Goal: Information Seeking & Learning: Check status

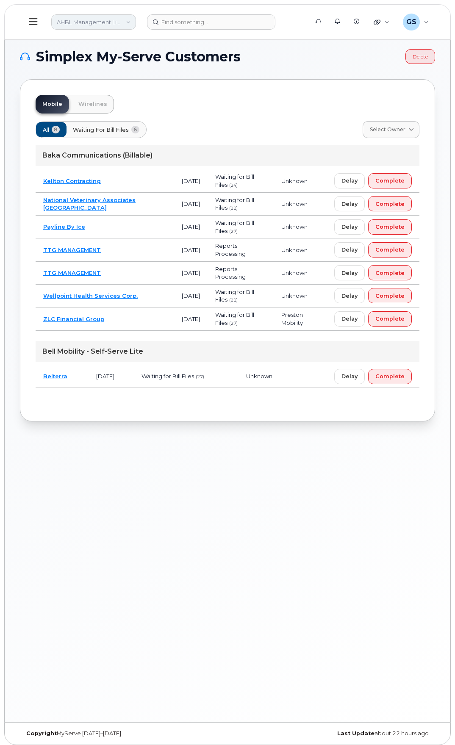
click at [105, 25] on link "AHBL Management Limited Partnership" at bounding box center [93, 21] width 85 height 15
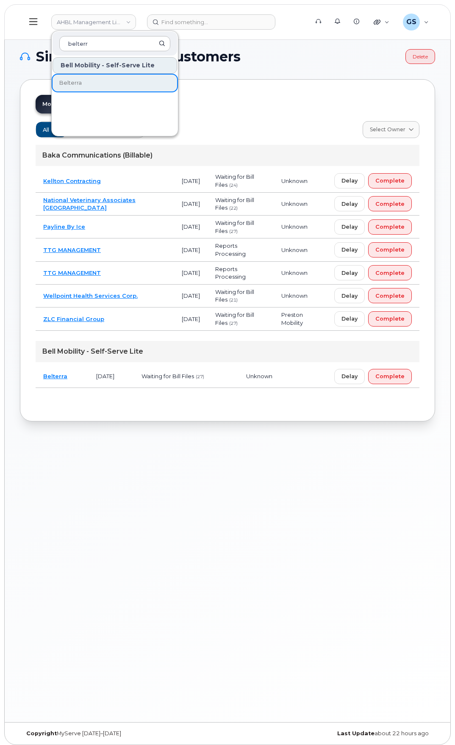
type input "belterr"
click at [134, 82] on link "Belterra" at bounding box center [115, 83] width 125 height 17
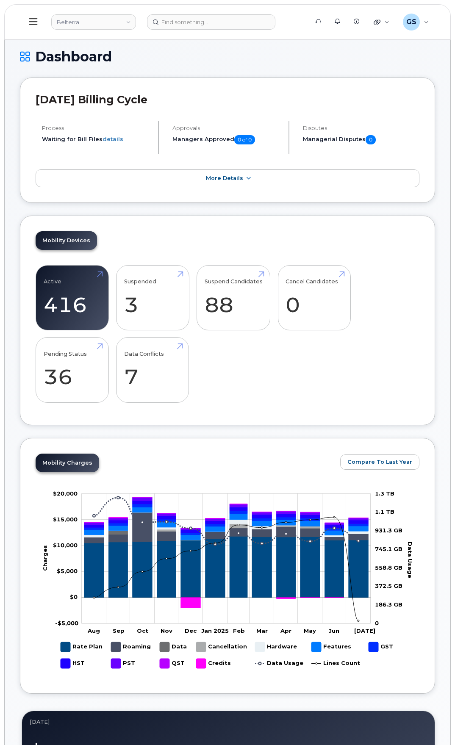
drag, startPoint x: 38, startPoint y: 11, endPoint x: 36, endPoint y: 16, distance: 5.8
click at [38, 14] on button at bounding box center [33, 22] width 27 height 25
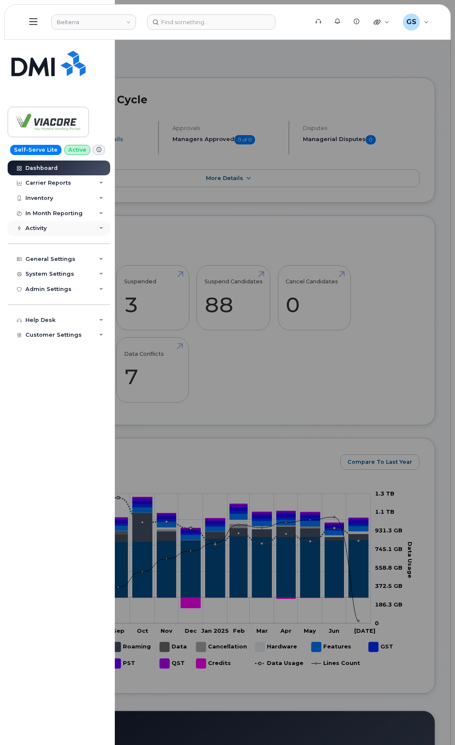
click at [67, 230] on div "Activity" at bounding box center [59, 228] width 103 height 15
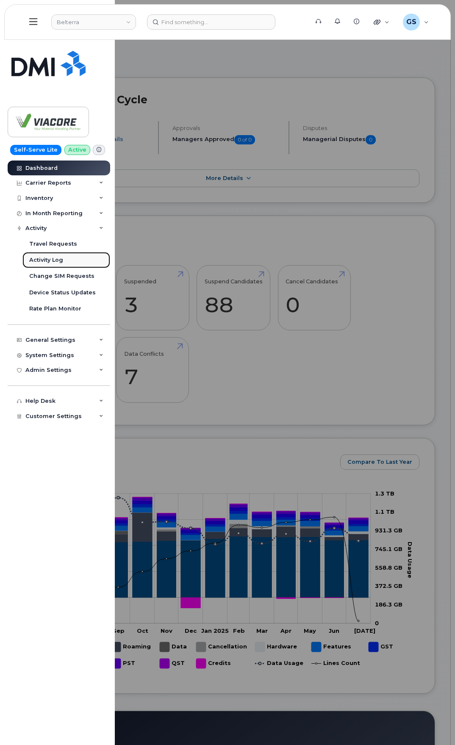
click at [65, 262] on link "Activity Log" at bounding box center [66, 260] width 88 height 16
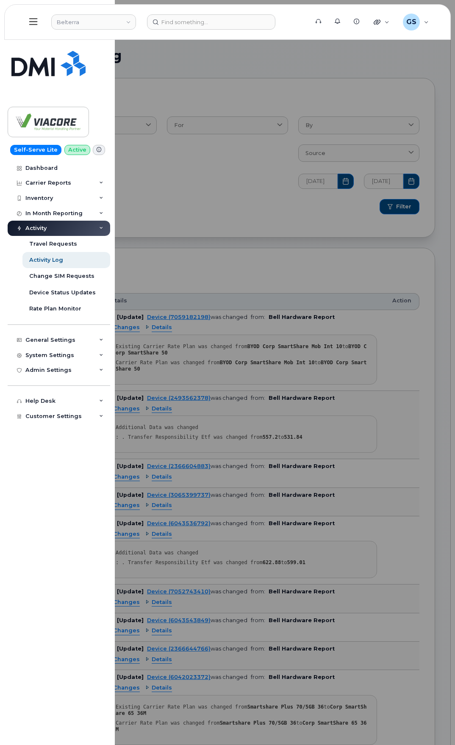
click at [284, 256] on div at bounding box center [227, 372] width 455 height 745
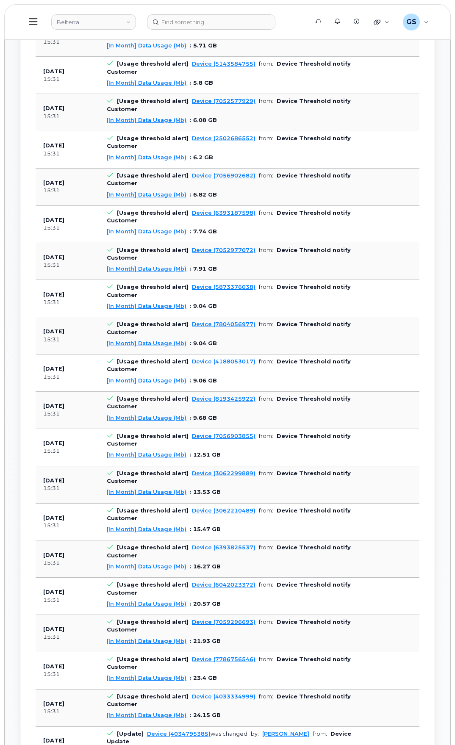
scroll to position [1101, 0]
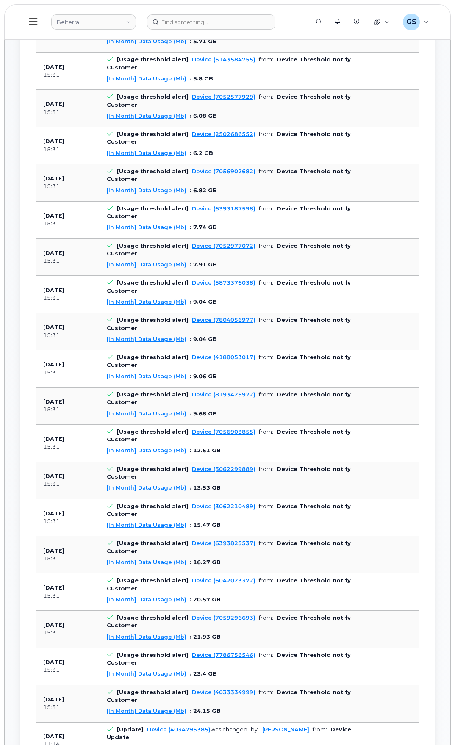
click at [134, 744] on span "Changes" at bounding box center [126, 748] width 27 height 8
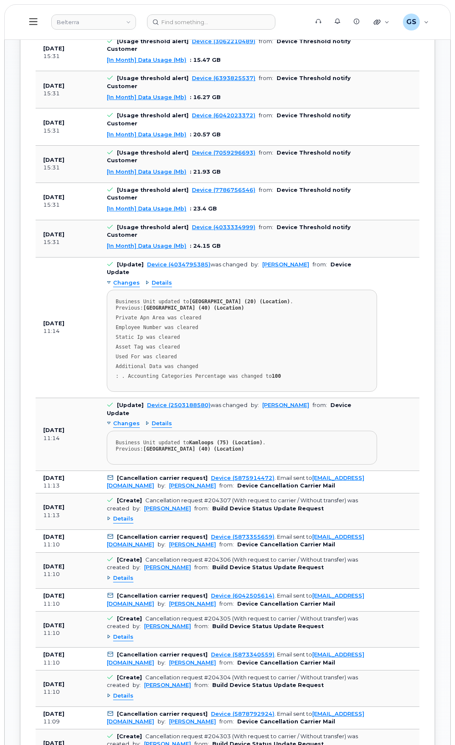
scroll to position [1567, 0]
click at [127, 745] on span "Details" at bounding box center [123, 754] width 20 height 8
click at [113, 745] on span "Details" at bounding box center [123, 754] width 20 height 8
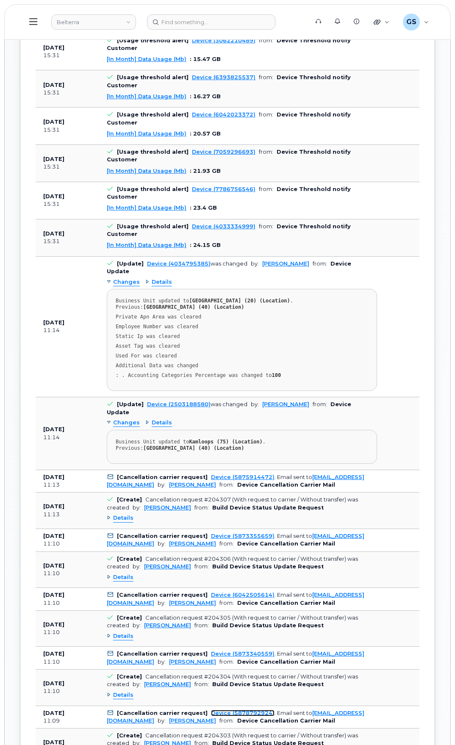
click at [219, 710] on link "Device (5878792924)" at bounding box center [243, 713] width 64 height 6
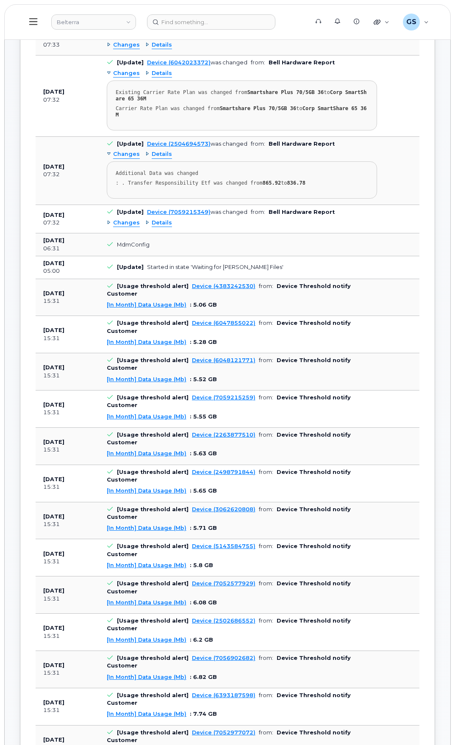
scroll to position [0, 0]
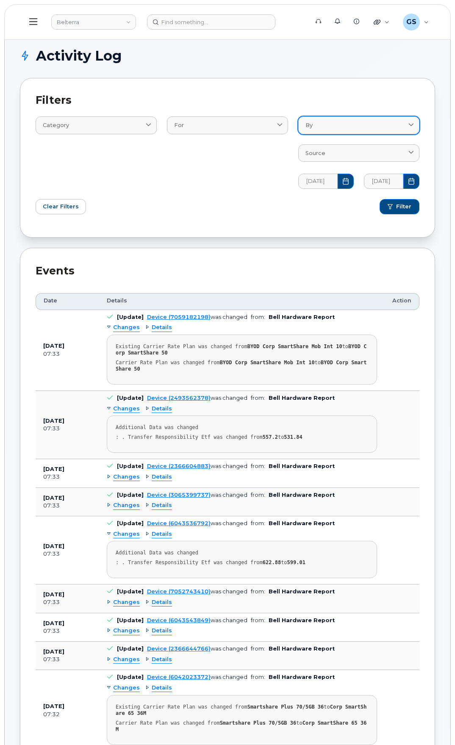
click at [374, 131] on link "By" at bounding box center [358, 124] width 121 height 17
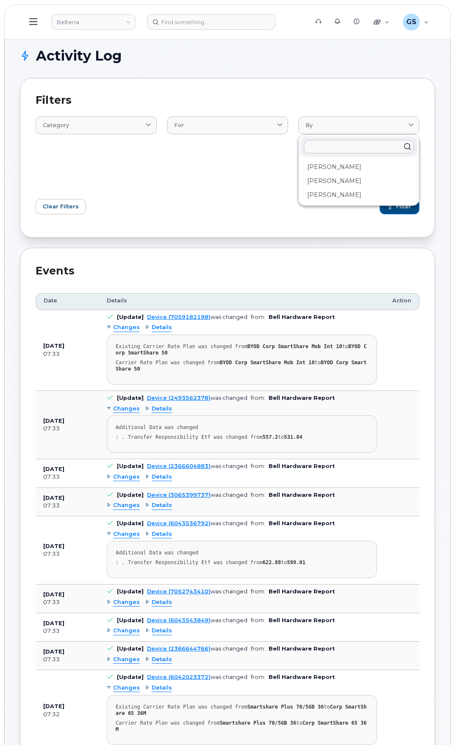
click at [191, 145] on div "For AccountingCategory BillProcessingWorkflow Contact Device DeviceRequests::St…" at bounding box center [227, 147] width 131 height 92
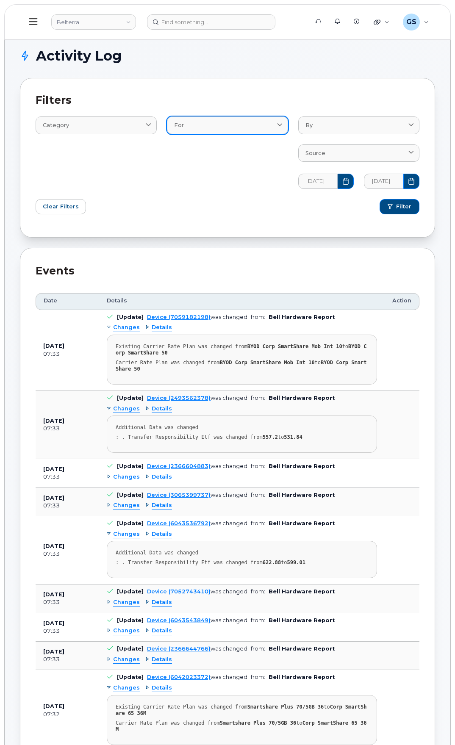
click at [205, 130] on link "For" at bounding box center [227, 124] width 121 height 17
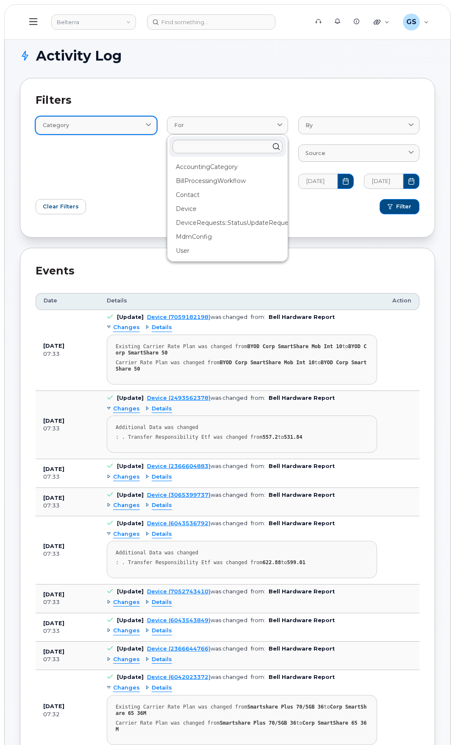
click at [143, 127] on div "Category" at bounding box center [96, 125] width 107 height 8
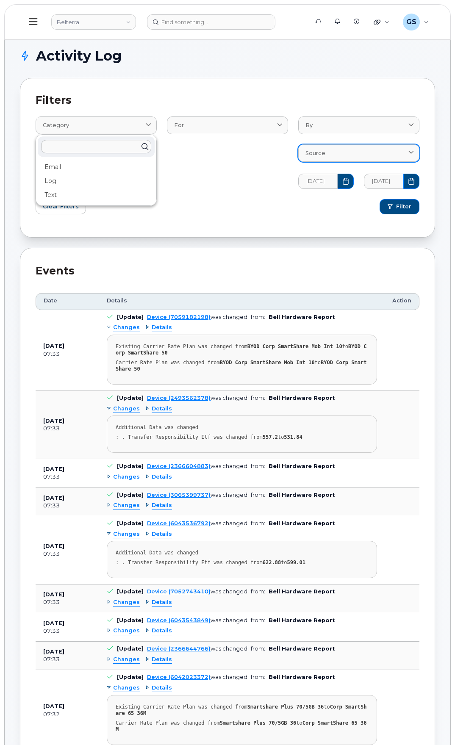
click at [323, 153] on span "Source" at bounding box center [315, 153] width 20 height 8
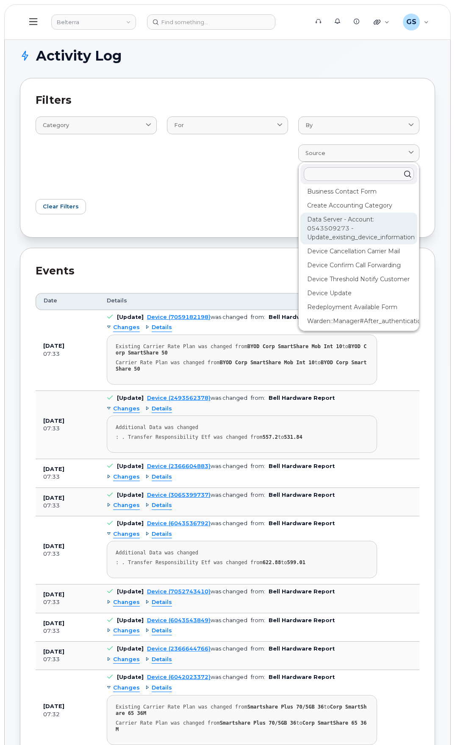
scroll to position [51, 0]
click at [371, 272] on div "Device Cancellation Carrier Mail" at bounding box center [358, 279] width 117 height 14
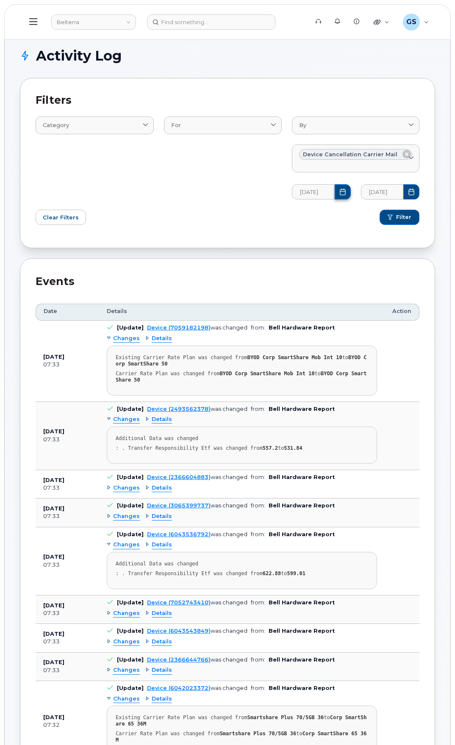
click at [342, 194] on icon "Choose Date" at bounding box center [342, 191] width 7 height 7
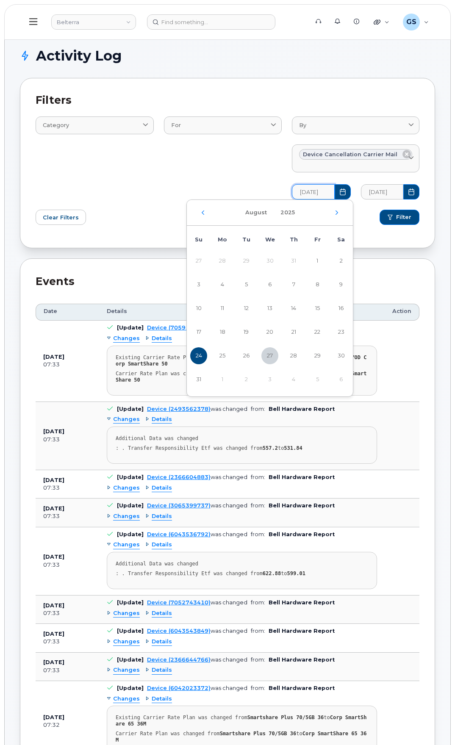
scroll to position [0, 0]
click at [207, 213] on div "[DATE]" at bounding box center [270, 213] width 166 height 26
click at [205, 212] on icon "Previous Month" at bounding box center [202, 212] width 5 height 7
click at [243, 257] on span "1" at bounding box center [246, 260] width 17 height 17
type input "[DATE]"
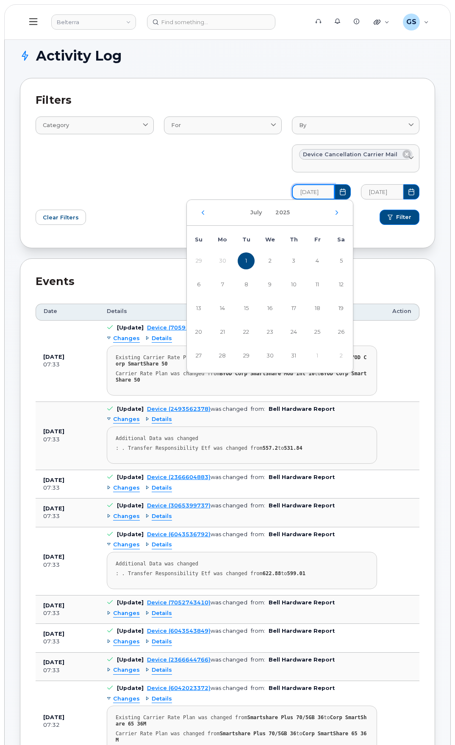
scroll to position [0, 6]
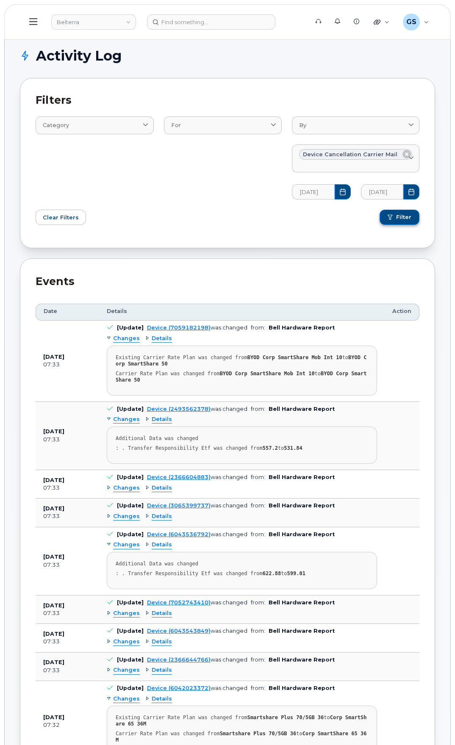
click at [409, 219] on span "Filter" at bounding box center [403, 217] width 15 height 8
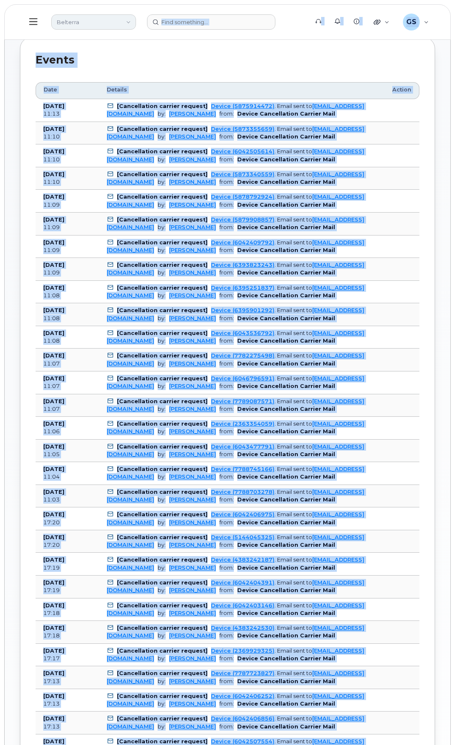
scroll to position [219, 0]
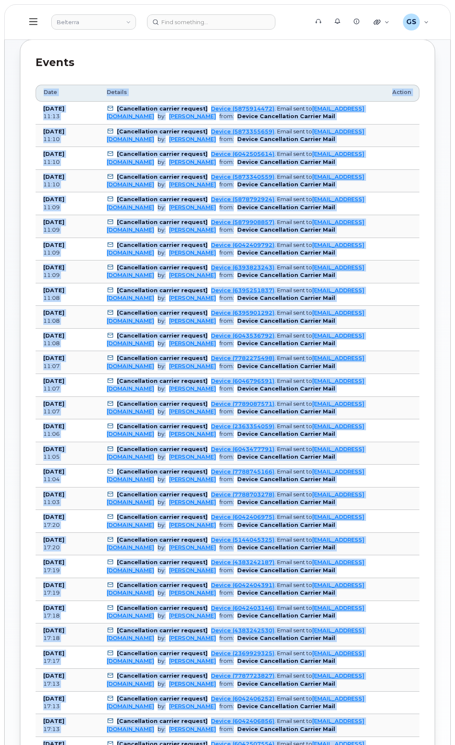
drag, startPoint x: 360, startPoint y: 661, endPoint x: 38, endPoint y: 91, distance: 654.0
click at [38, 91] on table "Date Details Action [DATE] 11:13 [Cancellation carrier request] Device (5875914…" at bounding box center [228, 513] width 384 height 856
copy table "Date Details Action [DATE] 11:13 [Cancellation carrier request] Device (5875914…"
click at [373, 379] on td "[Cancellation carrier request] Device (6046796591) . Email sent to [EMAIL_ADDRE…" at bounding box center [241, 385] width 285 height 23
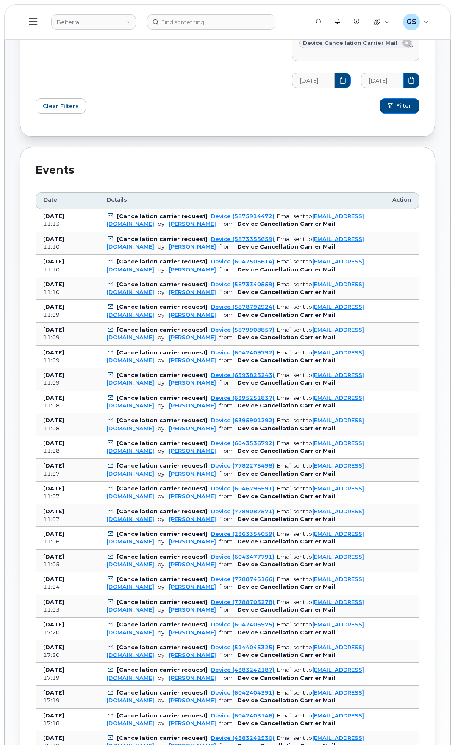
scroll to position [106, 0]
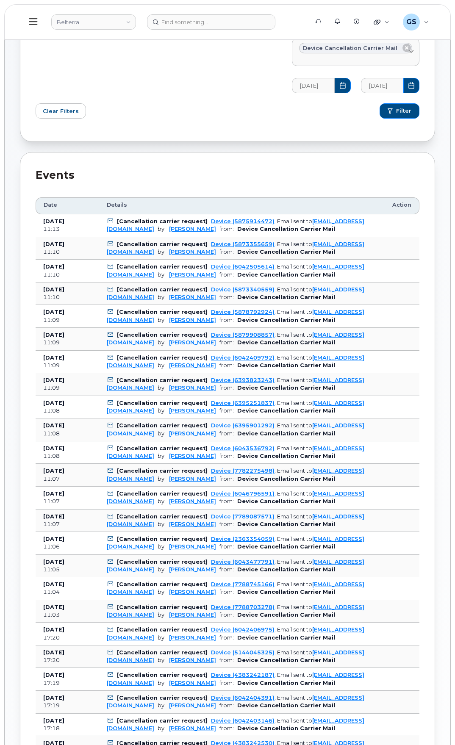
drag, startPoint x: 43, startPoint y: 201, endPoint x: 447, endPoint y: 761, distance: 689.9
click at [447, 745] on html "Belterra Support Alerts Knowledge Base Quicklinks Suspend / Cancel Device Chang…" at bounding box center [227, 510] width 455 height 1233
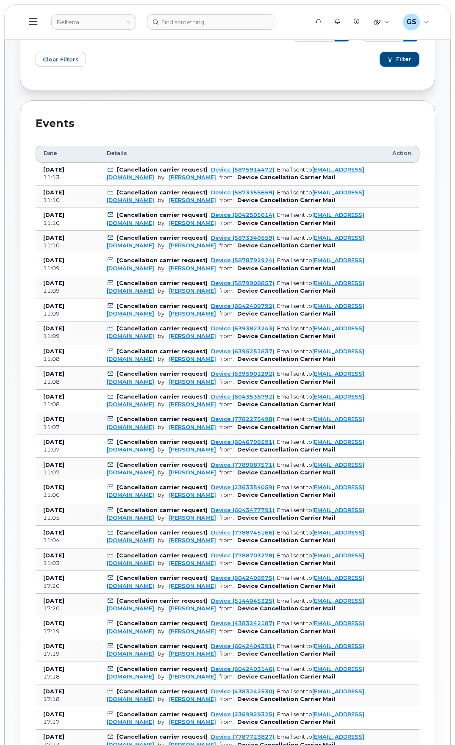
scroll to position [0, 0]
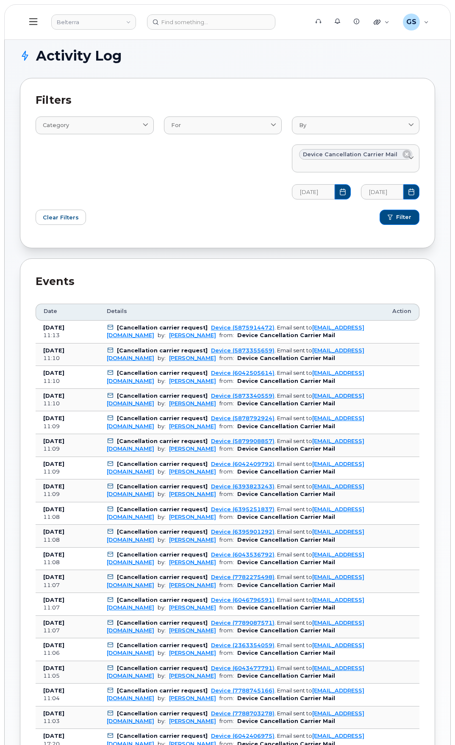
drag, startPoint x: 402, startPoint y: 605, endPoint x: 399, endPoint y: 601, distance: 5.4
click at [402, 604] on td at bounding box center [402, 604] width 35 height 23
click at [285, 243] on div "Filters Category Email Log Text For AccountingCategory BillProcessingWorkflow B…" at bounding box center [227, 163] width 415 height 170
click at [346, 195] on icon "Choose Date" at bounding box center [342, 191] width 7 height 7
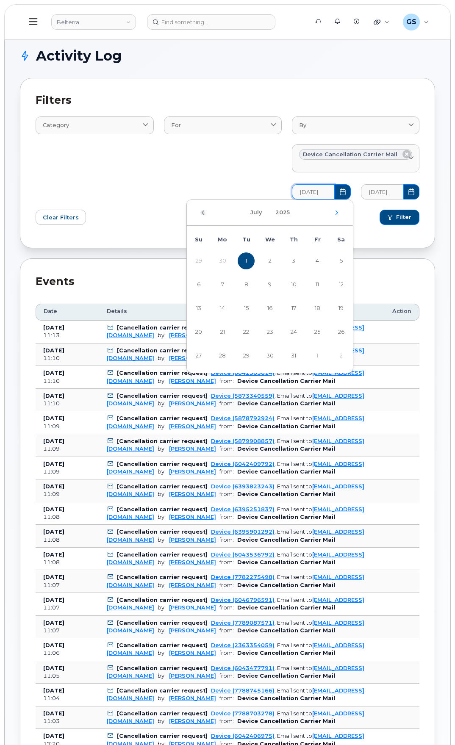
click at [205, 214] on icon "Previous Month" at bounding box center [202, 212] width 5 height 7
click at [244, 259] on span "1" at bounding box center [246, 260] width 17 height 17
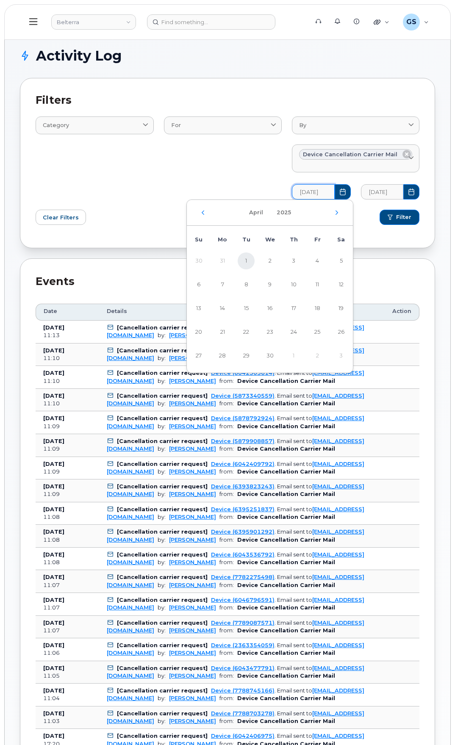
type input "[DATE]"
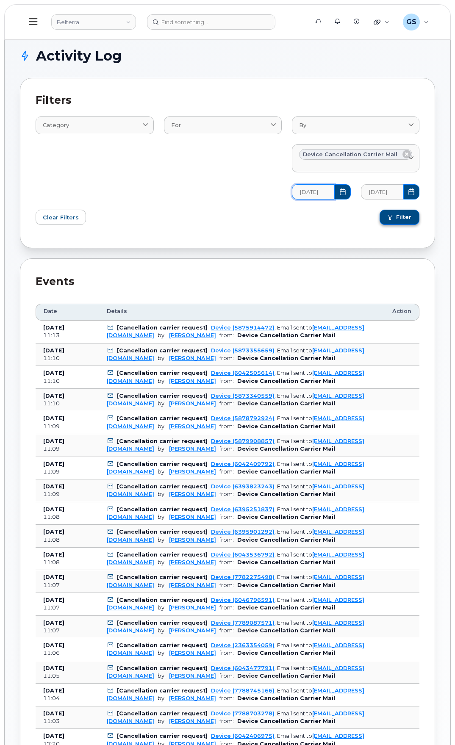
click at [404, 217] on span "Filter" at bounding box center [403, 217] width 15 height 8
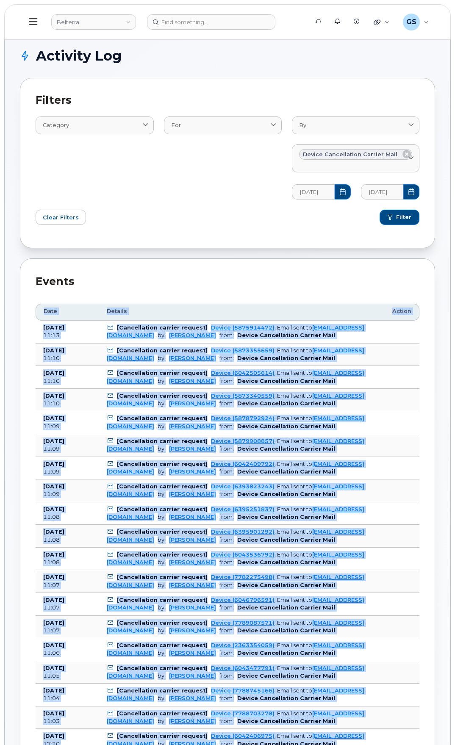
drag, startPoint x: 361, startPoint y: 662, endPoint x: 42, endPoint y: 310, distance: 475.9
copy table "Date Details Action [DATE] 11:13 [Cancellation carrier request] Device (5875914…"
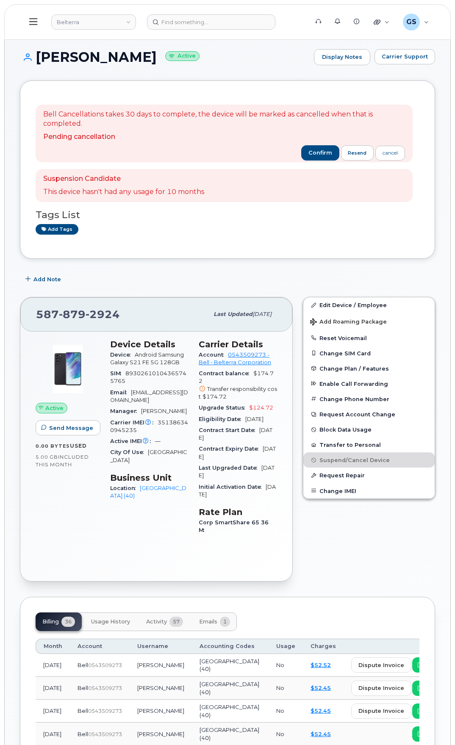
drag, startPoint x: 136, startPoint y: 258, endPoint x: 138, endPoint y: 248, distance: 9.6
